Goal: Task Accomplishment & Management: Manage account settings

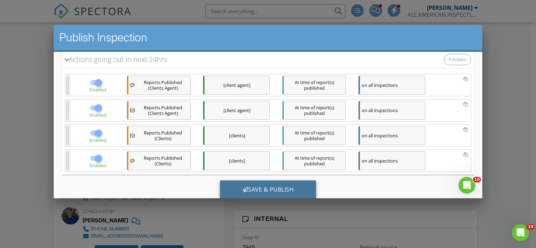
click at [268, 193] on div "Save & Publish" at bounding box center [268, 189] width 96 height 19
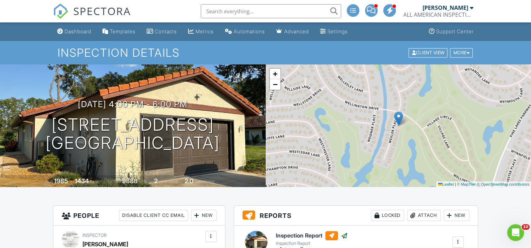
click at [416, 9] on div "[PERSON_NAME] ALL AMERICAN INSPECTION SERVICES" at bounding box center [438, 11] width 70 height 22
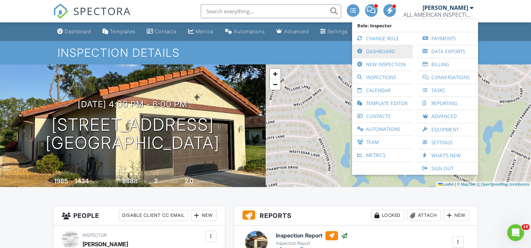
click at [394, 46] on link "Dashboard" at bounding box center [382, 51] width 54 height 13
